Goal: Task Accomplishment & Management: Use online tool/utility

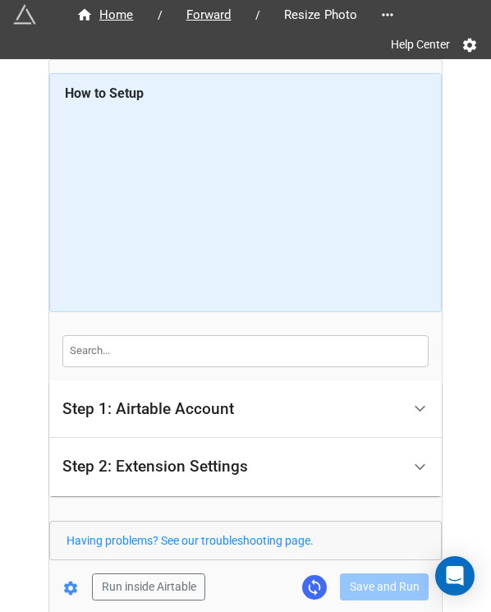
scroll to position [80, 0]
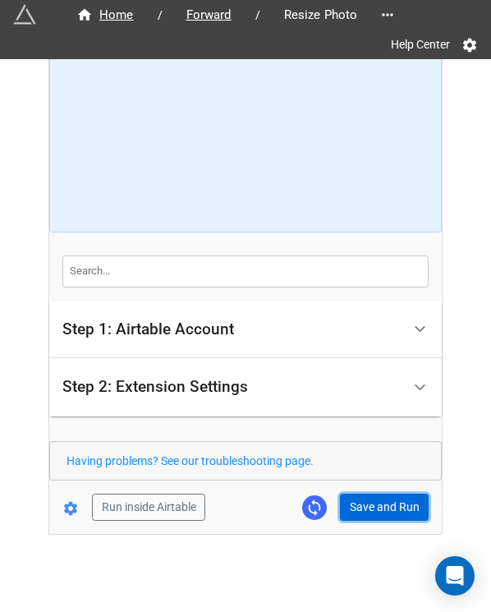
click at [390, 514] on button "Save and Run" at bounding box center [384, 508] width 89 height 28
click at [388, 501] on button "Save and Run" at bounding box center [384, 508] width 89 height 28
click at [368, 494] on button "Save and Run" at bounding box center [384, 508] width 89 height 28
click at [377, 511] on button "Save and Run" at bounding box center [384, 508] width 89 height 28
click at [381, 511] on button "Save and Run" at bounding box center [384, 508] width 89 height 28
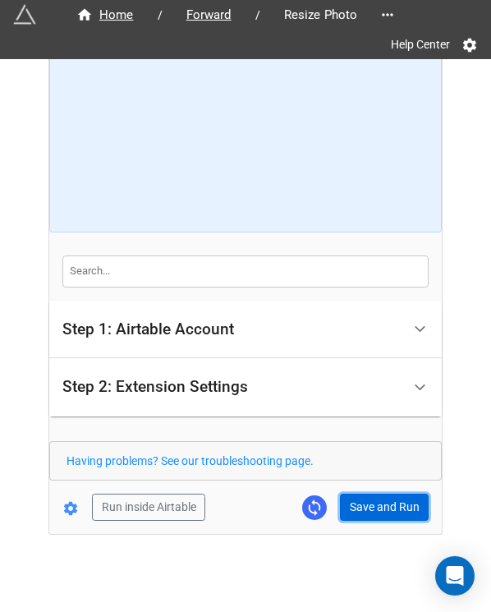
click at [393, 512] on button "Save and Run" at bounding box center [384, 508] width 89 height 28
click at [379, 486] on form "How to Setup Step 1: Airtable Account Airtable User API Key Manna-Sinsub Airtab…" at bounding box center [245, 257] width 393 height 528
click at [380, 499] on button "Save and Run" at bounding box center [384, 508] width 89 height 28
click at [369, 517] on button "Save and Run" at bounding box center [384, 508] width 89 height 28
click at [365, 499] on button "Save and Run" at bounding box center [384, 508] width 89 height 28
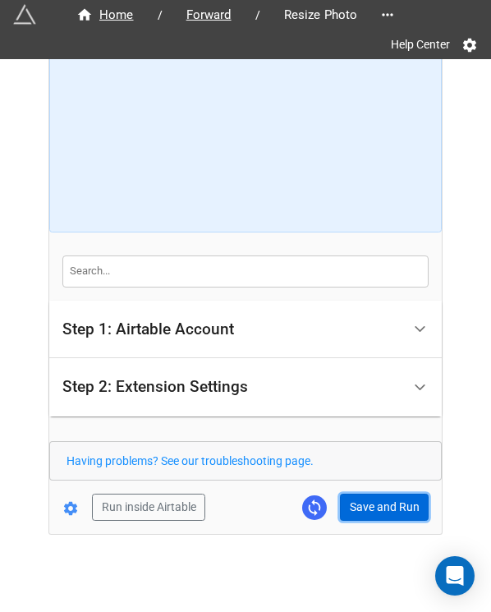
click at [379, 500] on button "Save and Run" at bounding box center [384, 508] width 89 height 28
drag, startPoint x: 375, startPoint y: 481, endPoint x: 376, endPoint y: 491, distance: 10.7
click at [375, 489] on form "How to Setup Step 1: Airtable Account Airtable User API Key Manna-Sinsub Airtab…" at bounding box center [245, 257] width 393 height 528
click at [385, 494] on button "Save and Run" at bounding box center [384, 508] width 89 height 28
click at [399, 497] on button "Save and Run" at bounding box center [384, 508] width 89 height 28
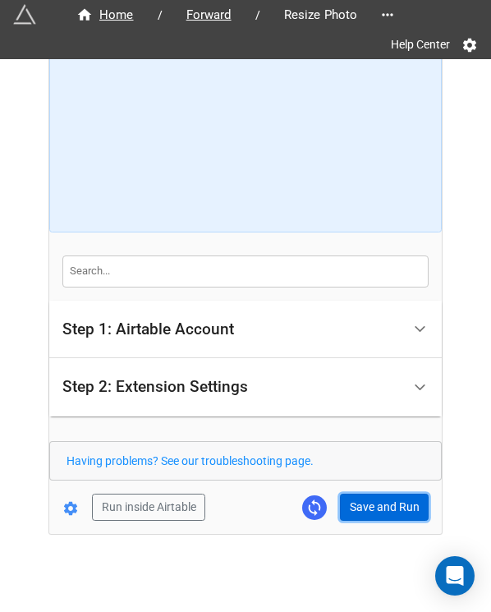
click at [376, 498] on button "Save and Run" at bounding box center [384, 508] width 89 height 28
